Goal: Navigation & Orientation: Find specific page/section

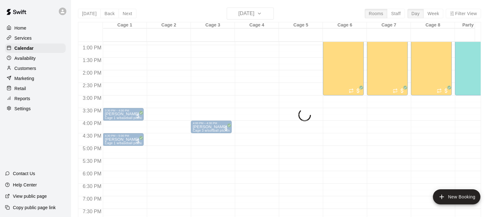
scroll to position [10, 0]
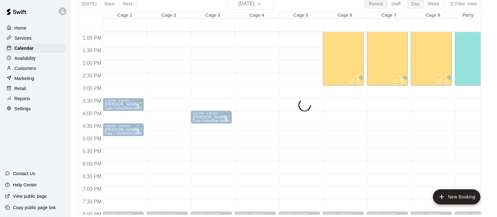
click at [123, 13] on div "Cage 1" at bounding box center [125, 16] width 44 height 6
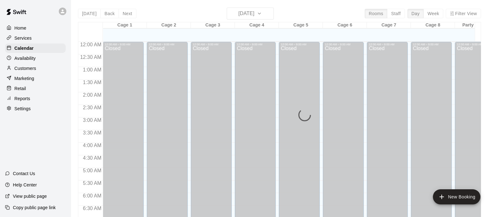
scroll to position [384, 0]
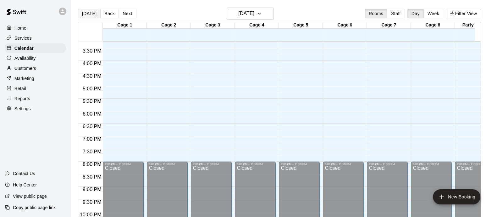
click at [93, 15] on button "[DATE]" at bounding box center [89, 13] width 23 height 9
click at [20, 60] on p "Availability" at bounding box center [24, 58] width 21 height 6
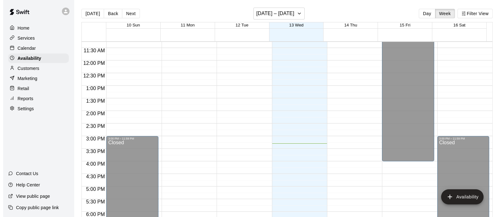
scroll to position [303, 0]
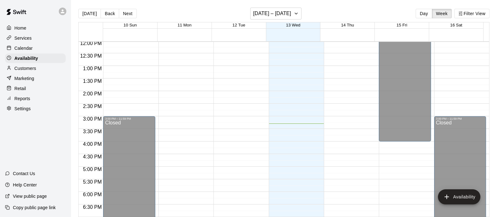
click at [31, 87] on div "Retail" at bounding box center [35, 88] width 61 height 9
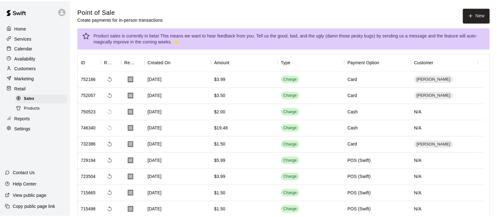
scroll to position [39, 0]
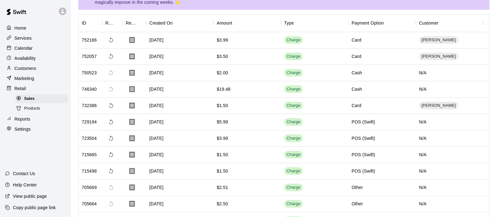
click at [171, 84] on div "746340 Aug 09, 2025 $19.48 Charge Cash N/A" at bounding box center [284, 89] width 411 height 16
click at [22, 49] on p "Calendar" at bounding box center [23, 48] width 18 height 6
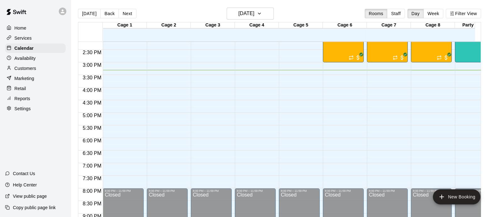
scroll to position [346, 0]
